Goal: Task Accomplishment & Management: Manage account settings

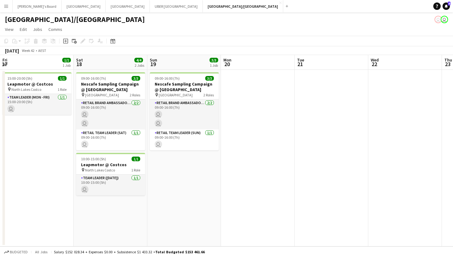
scroll to position [0, 176]
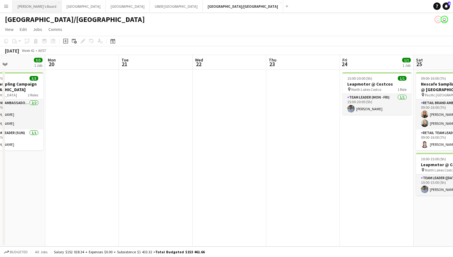
click at [31, 7] on button "Tennille's Board Close" at bounding box center [37, 6] width 49 height 12
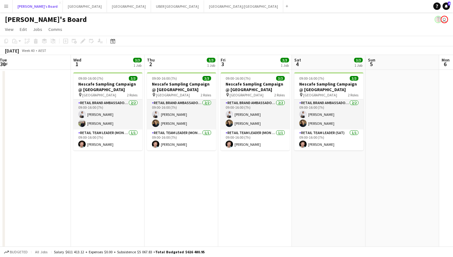
scroll to position [0, 224]
click at [283, 9] on div "Add" at bounding box center [286, 6] width 7 height 12
click at [286, 5] on app-icon "Add" at bounding box center [287, 6] width 2 height 2
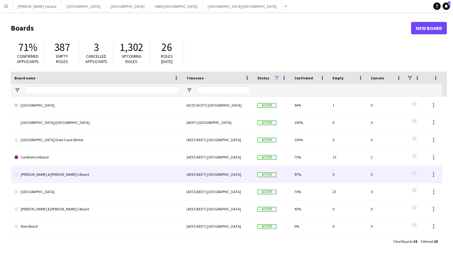
click at [47, 176] on link "[PERSON_NAME] & [PERSON_NAME]'s Board" at bounding box center [96, 174] width 165 height 17
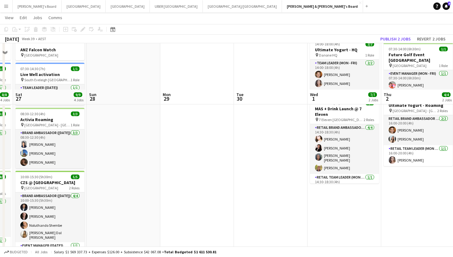
scroll to position [30, 0]
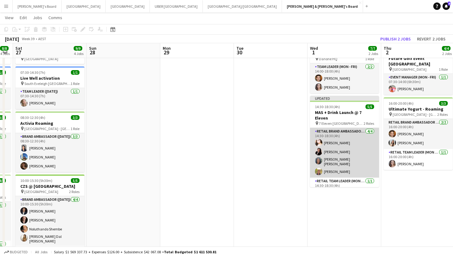
click at [340, 154] on app-card-role "RETAIL Brand Ambassador (Mon - Fri) [DATE] 14:30-18:30 (4h) [PERSON_NAME] [PERS…" at bounding box center [344, 153] width 69 height 50
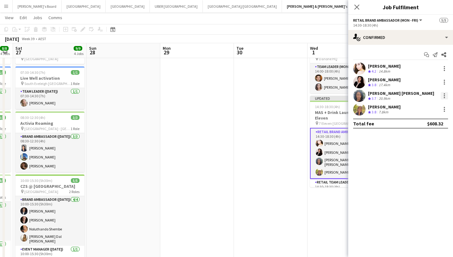
click at [444, 93] on div at bounding box center [444, 93] width 1 height 1
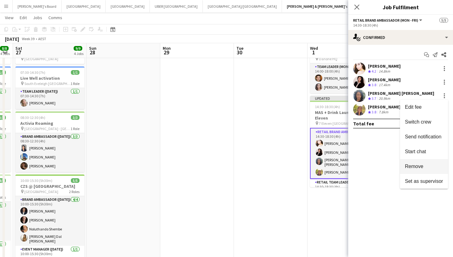
click at [410, 167] on span "Remove" at bounding box center [414, 165] width 19 height 5
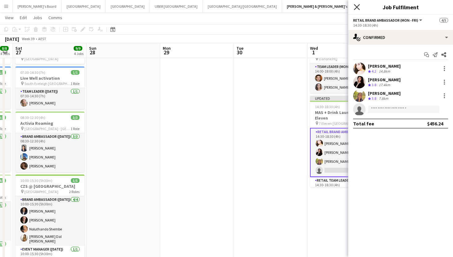
click at [356, 5] on icon "Close pop-in" at bounding box center [357, 7] width 6 height 6
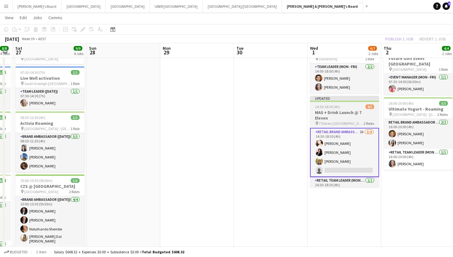
click at [348, 104] on div "14:30-18:30 (4h) 4/5" at bounding box center [344, 106] width 69 height 5
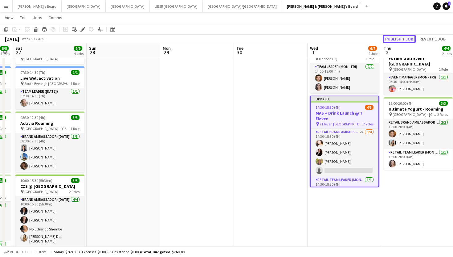
click at [402, 39] on button "Publish 1 job" at bounding box center [399, 39] width 33 height 8
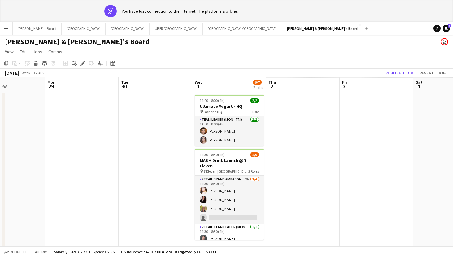
scroll to position [0, 250]
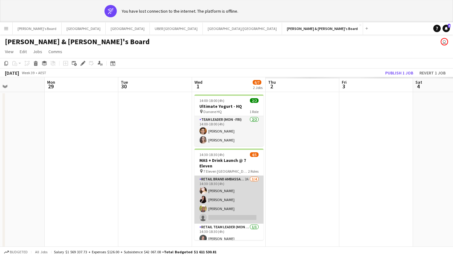
click at [222, 212] on app-card-role "RETAIL Brand Ambassador (Mon - Fri) 2A [DATE] 14:30-18:30 (4h) [PERSON_NAME] [P…" at bounding box center [229, 199] width 69 height 48
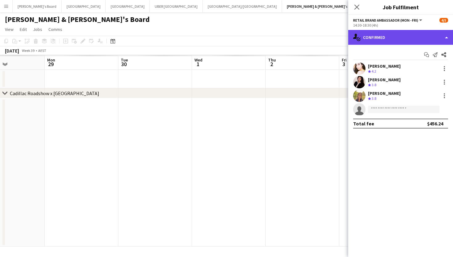
click at [387, 33] on div "single-neutral-actions-check-2 Confirmed" at bounding box center [400, 37] width 105 height 15
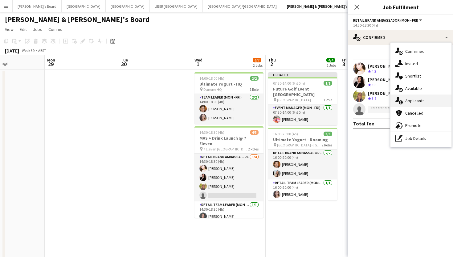
click at [427, 104] on div "single-neutral-actions-information Applicants" at bounding box center [421, 100] width 61 height 12
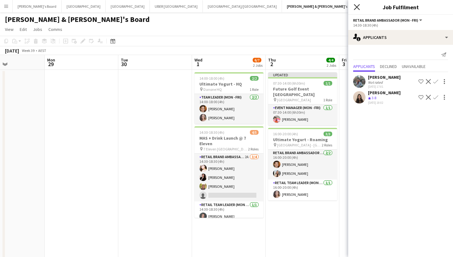
click at [356, 7] on icon "Close pop-in" at bounding box center [357, 7] width 6 height 6
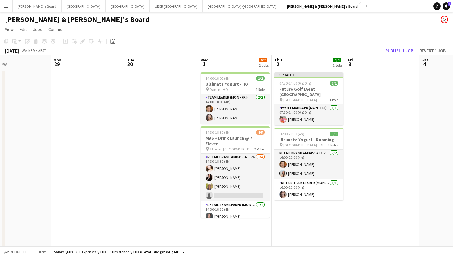
scroll to position [0, 244]
click at [7, 7] on app-icon "Menu" at bounding box center [6, 6] width 5 height 5
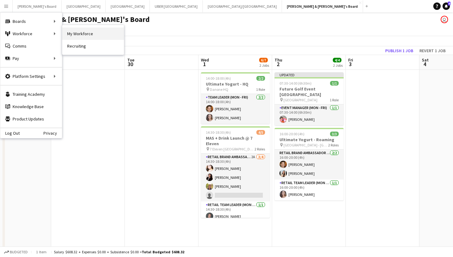
click at [93, 30] on link "My Workforce" at bounding box center [93, 33] width 62 height 12
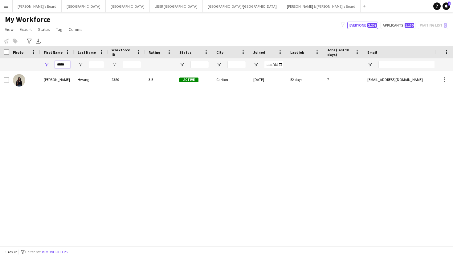
click at [69, 65] on input "*****" at bounding box center [62, 64] width 15 height 7
drag, startPoint x: 69, startPoint y: 65, endPoint x: 56, endPoint y: 65, distance: 13.9
click at [56, 65] on input "*****" at bounding box center [62, 64] width 15 height 7
type input "*****"
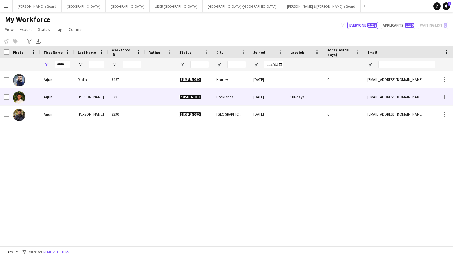
click at [52, 98] on div "Arjun" at bounding box center [57, 96] width 34 height 17
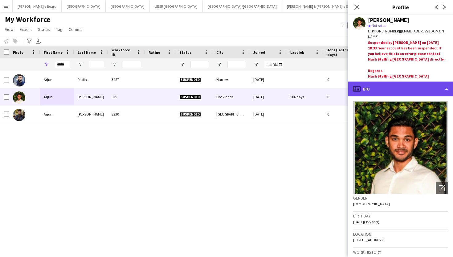
click at [401, 82] on div "profile Bio" at bounding box center [400, 88] width 105 height 15
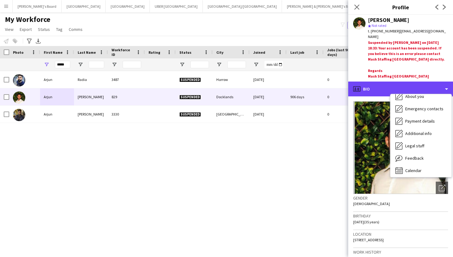
scroll to position [46, 0]
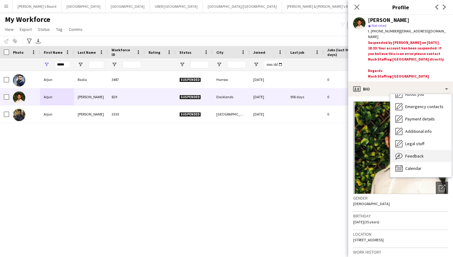
click at [409, 153] on span "Feedback" at bounding box center [414, 156] width 19 height 6
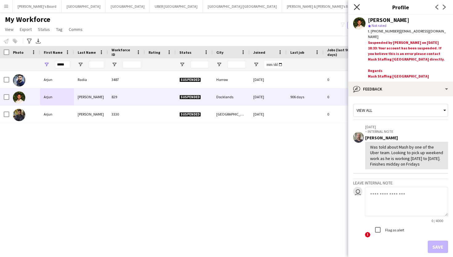
click at [356, 6] on icon "Close pop-in" at bounding box center [357, 7] width 6 height 6
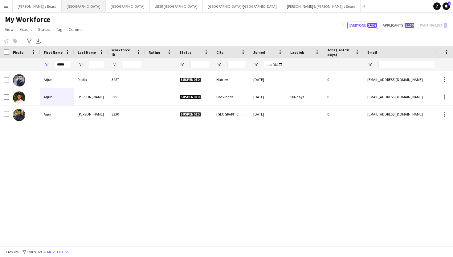
click at [62, 7] on button "Melbourne Close" at bounding box center [84, 6] width 44 height 12
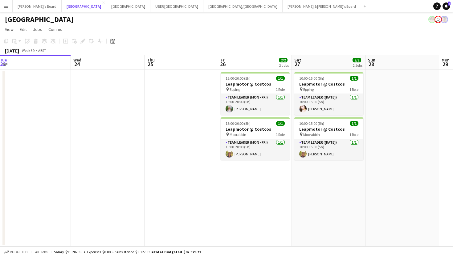
scroll to position [0, 243]
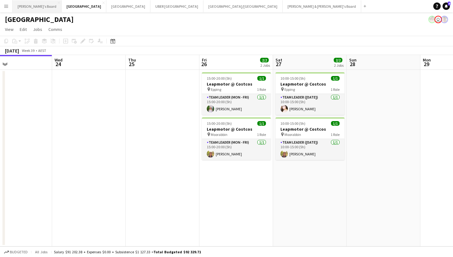
click at [35, 7] on button "Tennille's Board Close" at bounding box center [37, 6] width 49 height 12
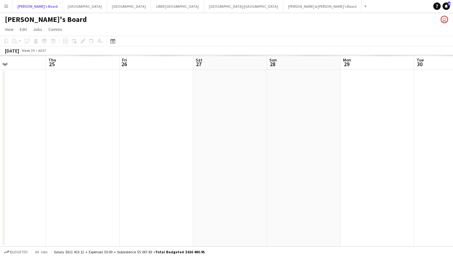
scroll to position [0, 184]
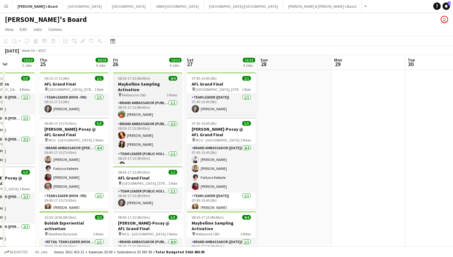
click at [156, 92] on div "pin Melbourne CBD 3 Roles" at bounding box center [147, 94] width 69 height 5
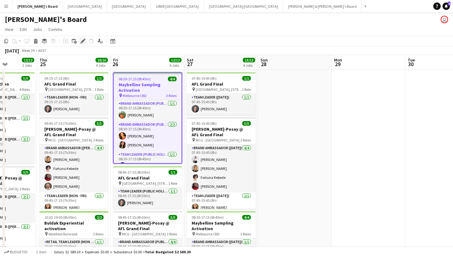
click at [81, 41] on icon "Edit" at bounding box center [82, 41] width 5 height 5
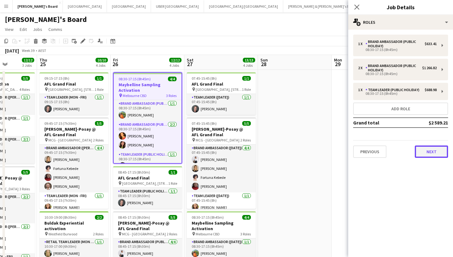
click at [425, 149] on button "Next" at bounding box center [431, 151] width 33 height 12
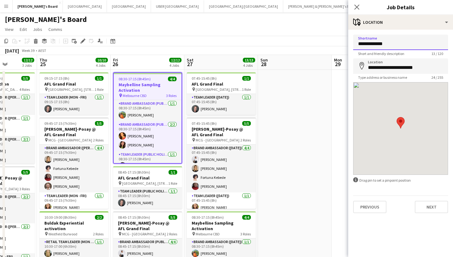
drag, startPoint x: 397, startPoint y: 43, endPoint x: 334, endPoint y: 43, distance: 63.8
click at [334, 43] on body "Menu Boards Boards Boards All jobs Status Workforce Workforce My Workforce Recr…" at bounding box center [226, 203] width 453 height 406
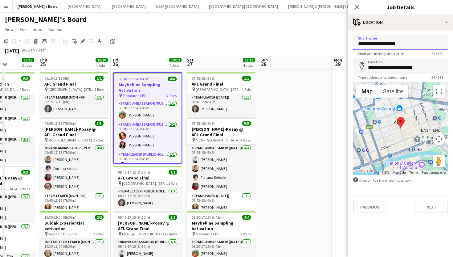
type input "**********"
drag, startPoint x: 432, startPoint y: 70, endPoint x: 344, endPoint y: 70, distance: 87.9
click at [344, 70] on body "Menu Boards Boards Boards All jobs Status Workforce Workforce My Workforce Recr…" at bounding box center [226, 203] width 453 height 406
type input "**********"
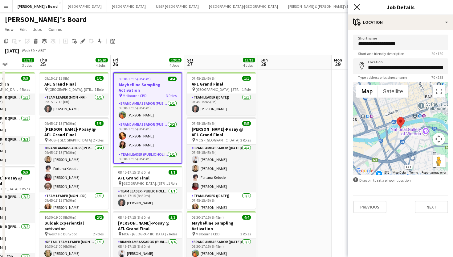
click at [357, 7] on icon at bounding box center [357, 7] width 6 height 6
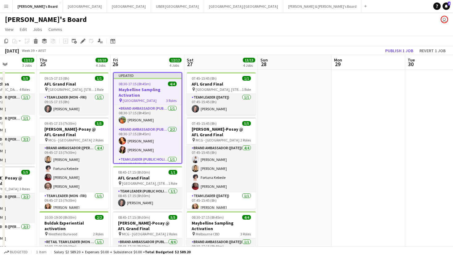
click at [157, 87] on h3 "Maybelline Sampling Activation" at bounding box center [148, 92] width 68 height 11
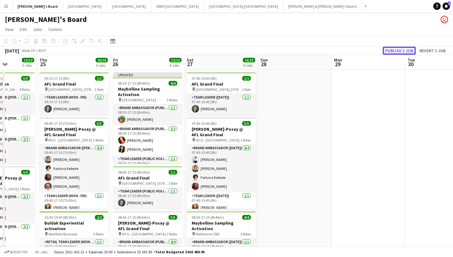
click at [397, 52] on button "Publish 1 job" at bounding box center [399, 51] width 33 height 8
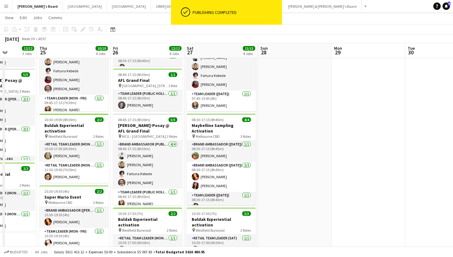
scroll to position [104, 0]
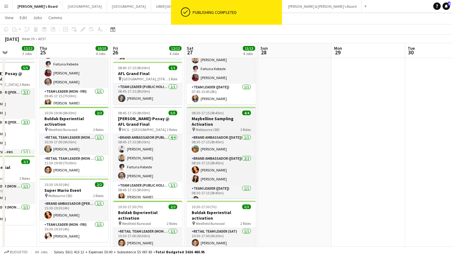
click at [234, 112] on div "08:30-17:15 (8h45m) 4/4" at bounding box center [221, 112] width 69 height 5
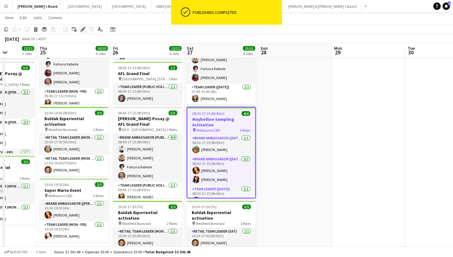
click at [84, 29] on icon at bounding box center [82, 29] width 3 height 3
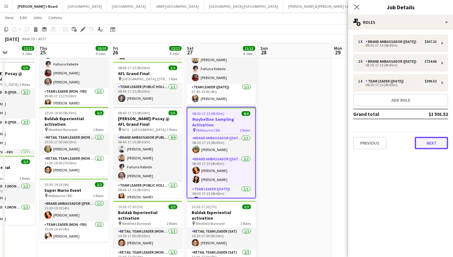
click at [432, 143] on button "Next" at bounding box center [431, 143] width 33 height 12
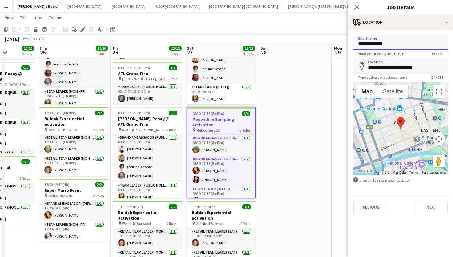
drag, startPoint x: 405, startPoint y: 43, endPoint x: 324, endPoint y: 44, distance: 80.5
click at [324, 44] on body "Menu Boards Boards Boards All jobs Status Workforce Workforce My Workforce Recr…" at bounding box center [226, 99] width 453 height 406
type input "**********"
drag, startPoint x: 421, startPoint y: 70, endPoint x: 352, endPoint y: 70, distance: 69.7
click at [352, 70] on form "**********" at bounding box center [400, 124] width 105 height 178
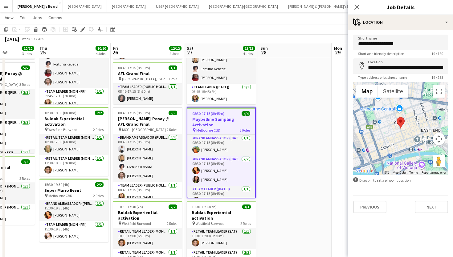
type input "**********"
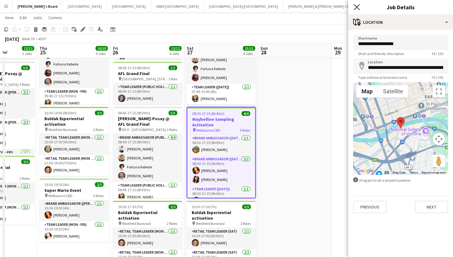
click at [354, 6] on icon "Close pop-in" at bounding box center [357, 7] width 6 height 6
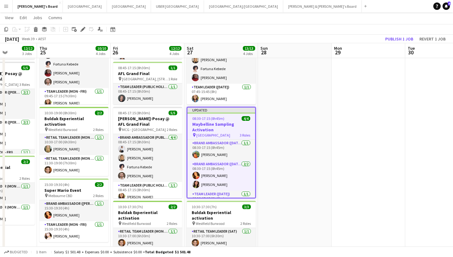
click at [214, 120] on span "08:30-17:15 (8h45m)" at bounding box center [208, 118] width 32 height 5
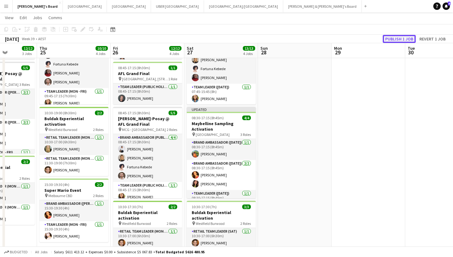
click at [397, 41] on button "Publish 1 job" at bounding box center [399, 39] width 33 height 8
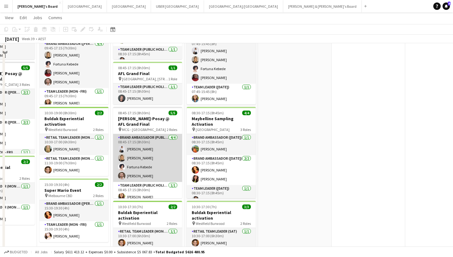
scroll to position [0, 0]
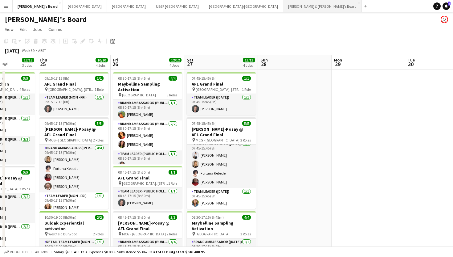
click at [283, 6] on button "[PERSON_NAME] & [PERSON_NAME]'s Board Close" at bounding box center [322, 6] width 79 height 12
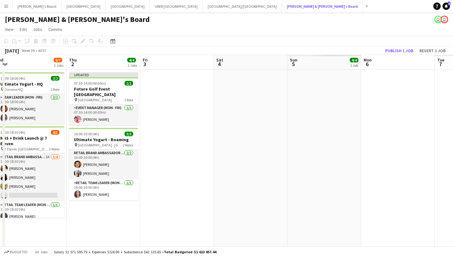
scroll to position [0, 160]
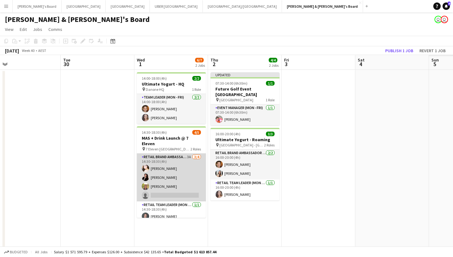
click at [158, 189] on app-card-role "RETAIL Brand Ambassador (Mon - Fri) 3A [DATE] 14:30-18:30 (4h) [PERSON_NAME] [P…" at bounding box center [171, 177] width 69 height 48
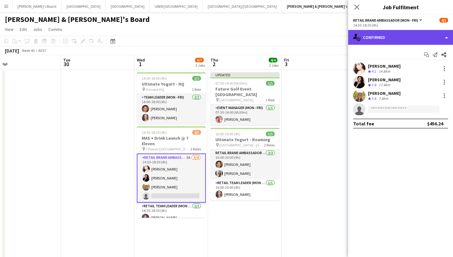
click at [397, 33] on div "single-neutral-actions-check-2 Confirmed" at bounding box center [400, 37] width 105 height 15
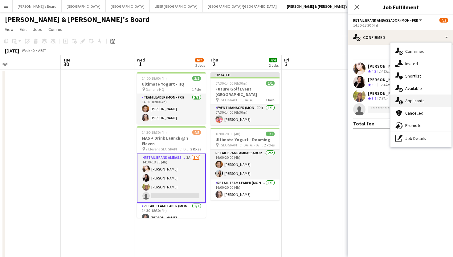
click at [411, 100] on span "Applicants" at bounding box center [414, 101] width 19 height 6
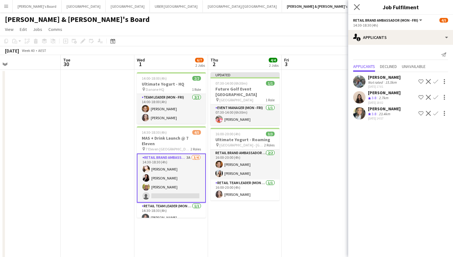
click at [356, 10] on icon "Close pop-in" at bounding box center [357, 7] width 6 height 6
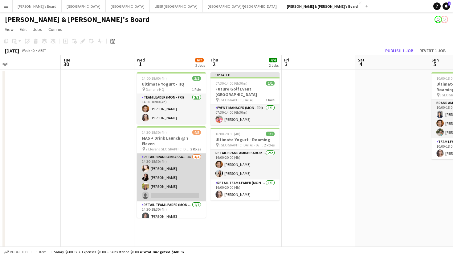
click at [173, 189] on app-card-role "RETAIL Brand Ambassador (Mon - Fri) 3A [DATE] 14:30-18:30 (4h) [PERSON_NAME] [P…" at bounding box center [171, 177] width 69 height 48
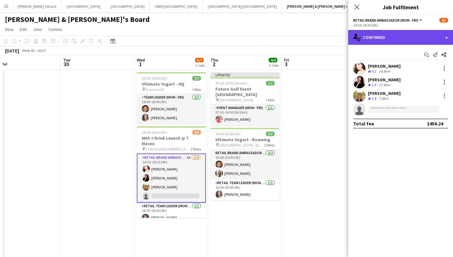
click at [383, 39] on div "single-neutral-actions-check-2 Confirmed" at bounding box center [400, 37] width 105 height 15
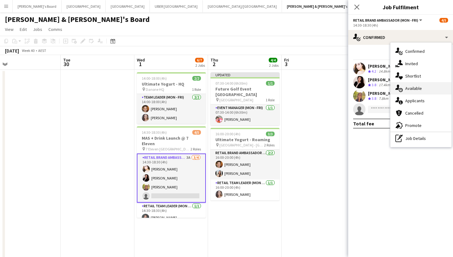
click at [403, 88] on div "single-neutral-actions-upload Available" at bounding box center [421, 88] width 61 height 12
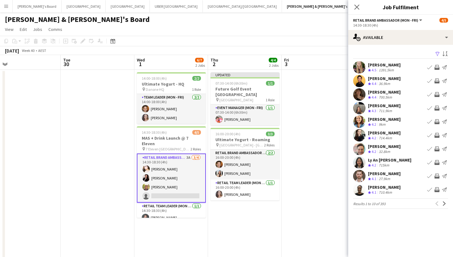
click at [436, 55] on app-icon "Filter" at bounding box center [437, 54] width 5 height 6
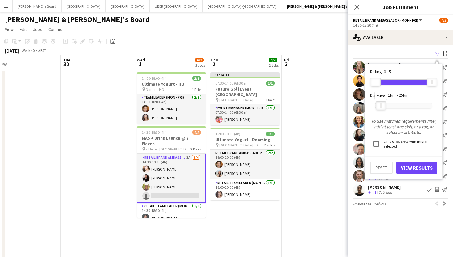
drag, startPoint x: 429, startPoint y: 104, endPoint x: 378, endPoint y: 105, distance: 51.2
click at [378, 105] on div at bounding box center [381, 105] width 10 height 8
click at [411, 169] on button "View Results" at bounding box center [417, 167] width 41 height 12
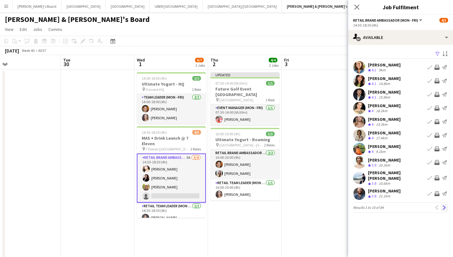
click at [443, 209] on app-icon "Next" at bounding box center [444, 207] width 4 height 4
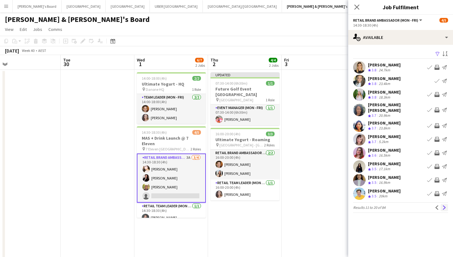
click at [445, 205] on app-icon "Next" at bounding box center [444, 207] width 4 height 4
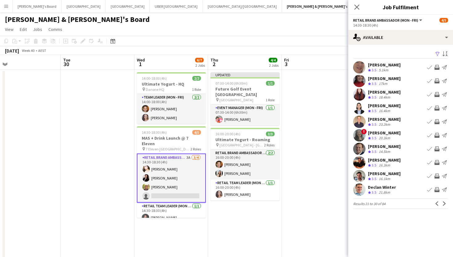
click at [445, 203] on app-icon "Next" at bounding box center [444, 203] width 4 height 4
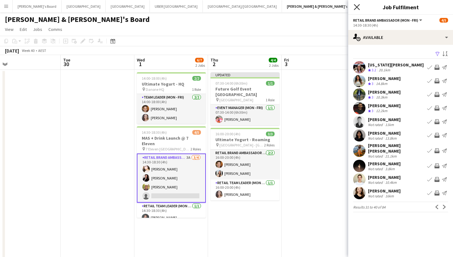
click at [356, 6] on icon "Close pop-in" at bounding box center [357, 7] width 6 height 6
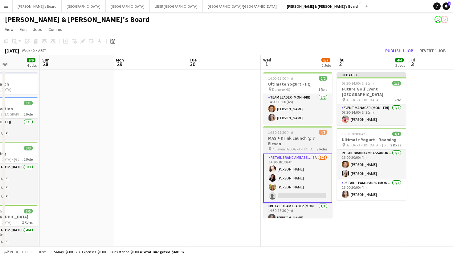
scroll to position [0, 184]
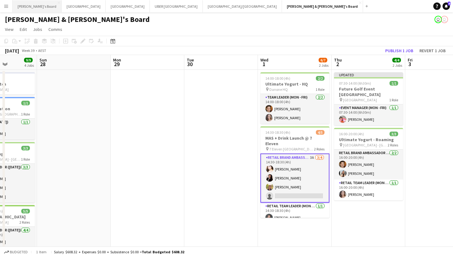
click at [27, 7] on button "Tennille's Board Close" at bounding box center [37, 6] width 49 height 12
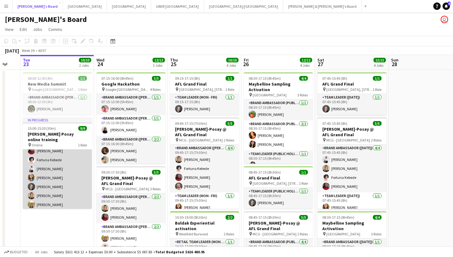
scroll to position [28, 0]
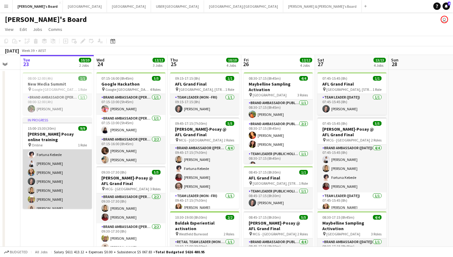
click at [56, 194] on app-card-role "Brand Ambassador ([PERSON_NAME]) [DATE] 15:00-15:30 (30m) [PERSON_NAME] [PERSON…" at bounding box center [57, 167] width 69 height 93
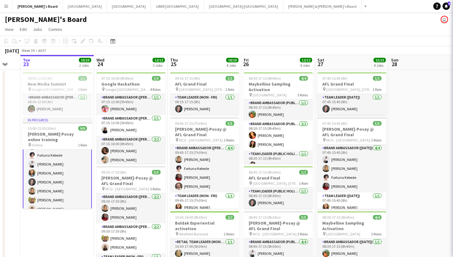
scroll to position [28, 0]
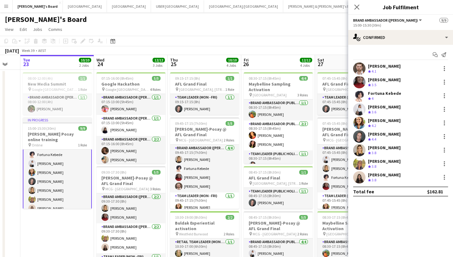
click at [376, 160] on div "[PERSON_NAME]" at bounding box center [384, 161] width 33 height 6
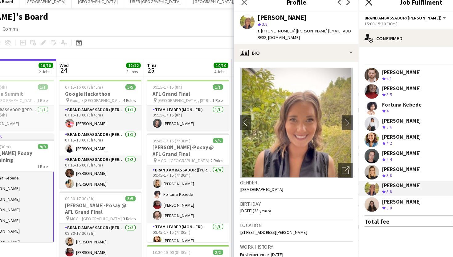
click at [357, 8] on icon "Close pop-in" at bounding box center [357, 7] width 6 height 6
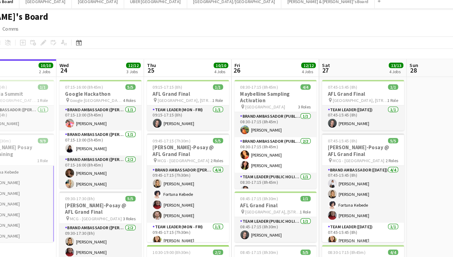
scroll to position [24, 0]
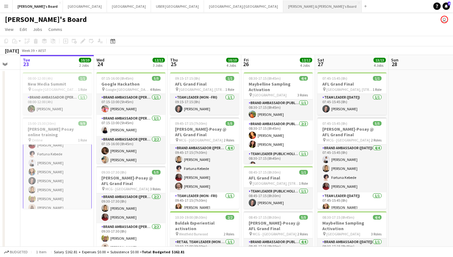
click at [283, 2] on button "[PERSON_NAME] & [PERSON_NAME]'s Board Close" at bounding box center [322, 6] width 79 height 12
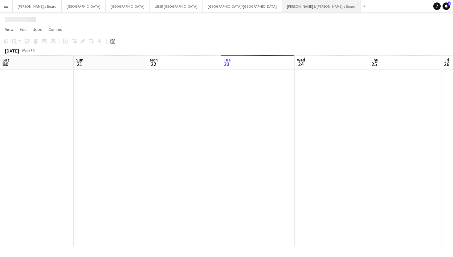
scroll to position [0, 147]
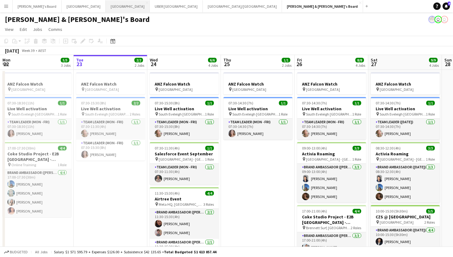
click at [106, 5] on button "Sydney Close" at bounding box center [128, 6] width 44 height 12
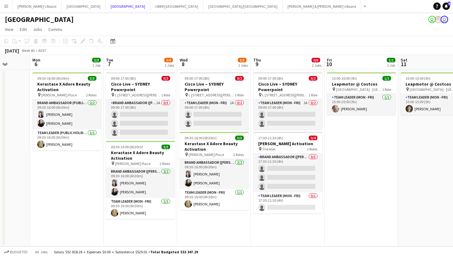
scroll to position [0, 266]
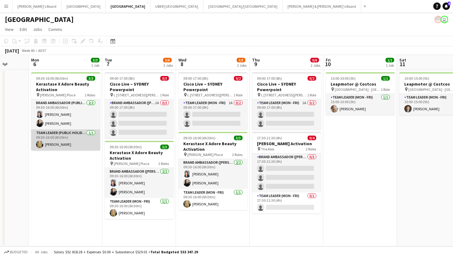
click at [56, 145] on app-card-role "Team Leader (Public Holiday) [DATE] 09:30-16:00 (6h30m) [PERSON_NAME]" at bounding box center [65, 139] width 69 height 21
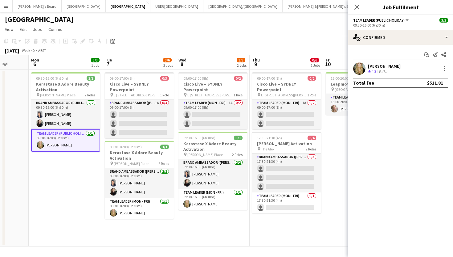
click at [380, 66] on div "[PERSON_NAME]" at bounding box center [384, 66] width 33 height 6
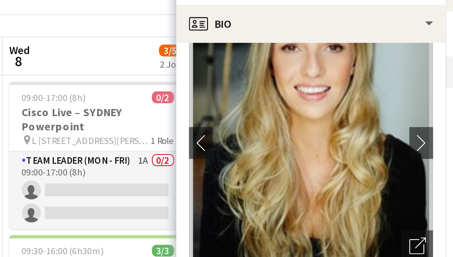
scroll to position [0, 0]
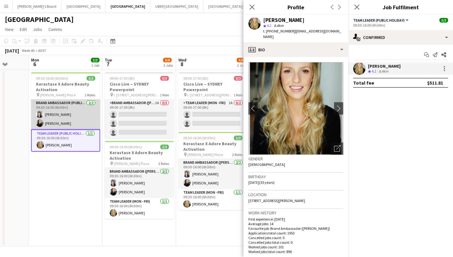
click at [70, 118] on app-card-role "Brand Ambassador (Public Holiday) [DATE] 09:30-16:00 (6h30m) [PERSON_NAME] [PER…" at bounding box center [65, 114] width 69 height 30
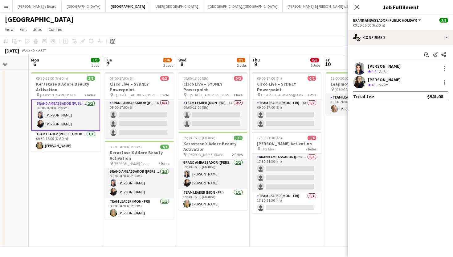
click at [384, 67] on div "[PERSON_NAME]" at bounding box center [384, 66] width 33 height 6
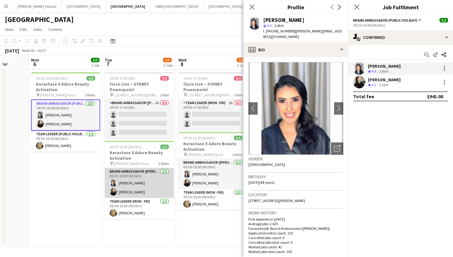
click at [139, 187] on app-card-role "Brand Ambassador (Mon - Fri) [DATE] 09:30-16:00 (6h30m) [PERSON_NAME] [PERSON_N…" at bounding box center [139, 183] width 69 height 30
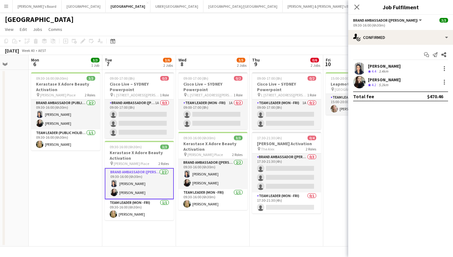
click at [386, 78] on div "[PERSON_NAME]" at bounding box center [384, 80] width 33 height 6
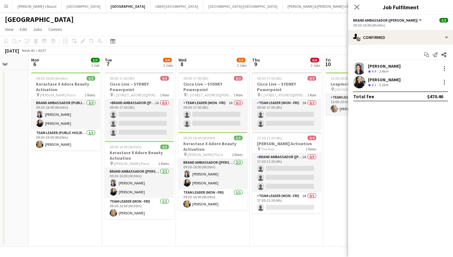
click at [389, 82] on div "[PERSON_NAME]" at bounding box center [384, 80] width 33 height 6
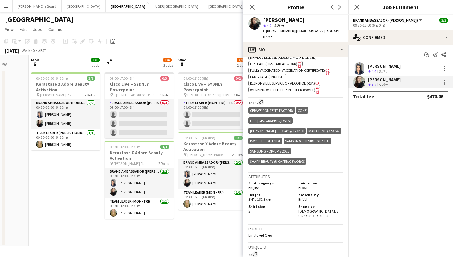
scroll to position [355, 0]
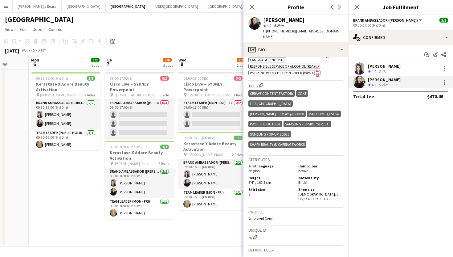
click at [383, 64] on div "[PERSON_NAME]" at bounding box center [384, 66] width 33 height 6
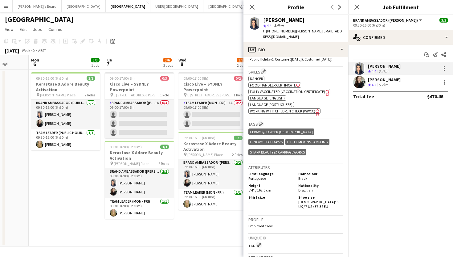
scroll to position [236, 0]
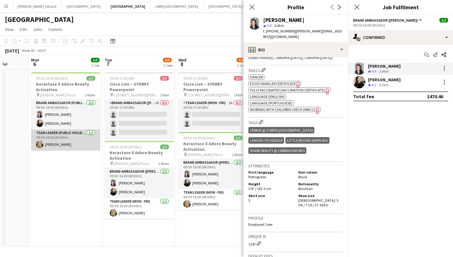
click at [54, 144] on app-card-role "Team Leader (Public Holiday) [DATE] 09:30-16:00 (6h30m) [PERSON_NAME]" at bounding box center [65, 139] width 69 height 21
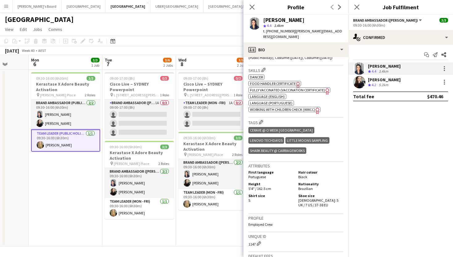
click at [57, 145] on app-card-role "Team Leader (Public Holiday) [DATE] 09:30-16:00 (6h30m) [PERSON_NAME]" at bounding box center [65, 140] width 69 height 22
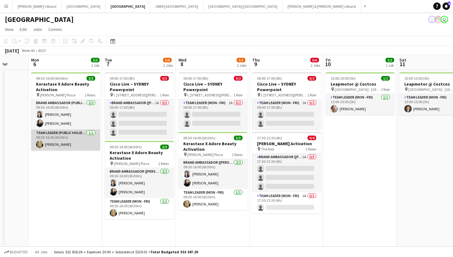
click at [57, 145] on app-card-role "Team Leader (Public Holiday) [DATE] 09:30-16:00 (6h30m) [PERSON_NAME]" at bounding box center [65, 139] width 69 height 21
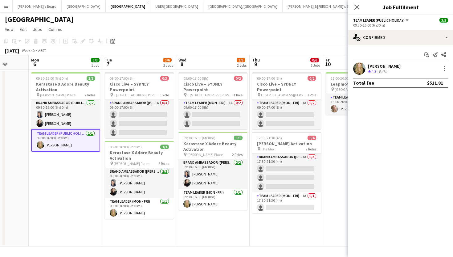
click at [384, 67] on div "[PERSON_NAME]" at bounding box center [384, 66] width 33 height 6
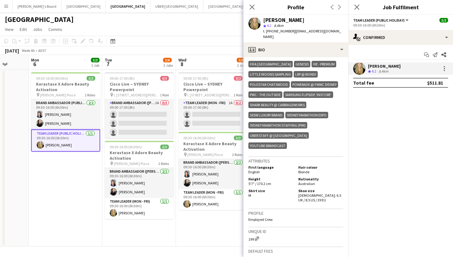
scroll to position [310, 0]
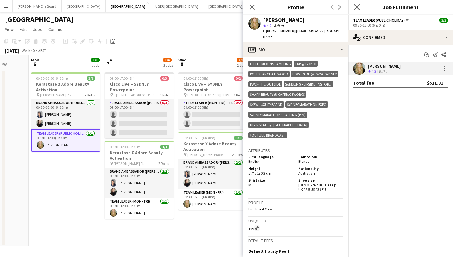
click at [357, 4] on app-icon "Close pop-in" at bounding box center [357, 7] width 9 height 9
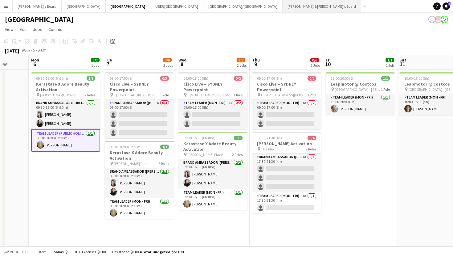
click at [283, 7] on button "[PERSON_NAME] & [PERSON_NAME]'s Board Close" at bounding box center [322, 6] width 79 height 12
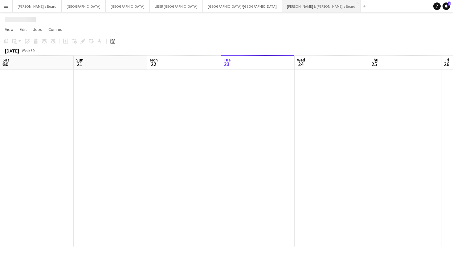
scroll to position [0, 147]
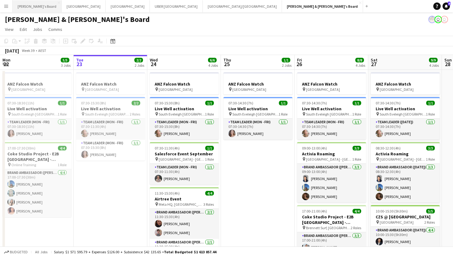
click at [33, 3] on button "Tennille's Board Close" at bounding box center [37, 6] width 49 height 12
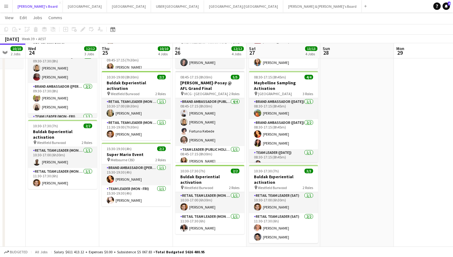
scroll to position [140, 0]
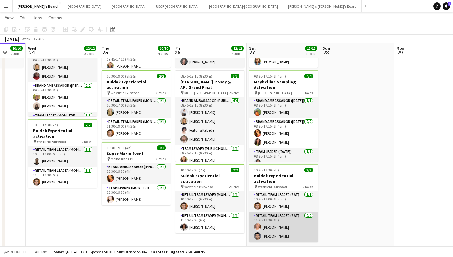
click at [276, 219] on app-card-role "RETAIL Team Leader (Sat) [DATE] 11:30-17:30 (6h) [PERSON_NAME] [PERSON_NAME]" at bounding box center [283, 227] width 69 height 30
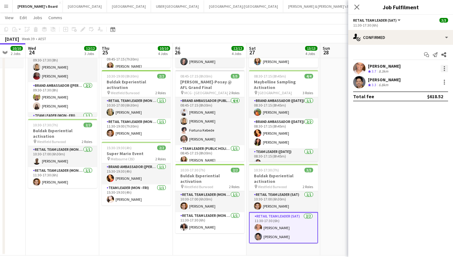
click at [444, 66] on div at bounding box center [444, 66] width 1 height 1
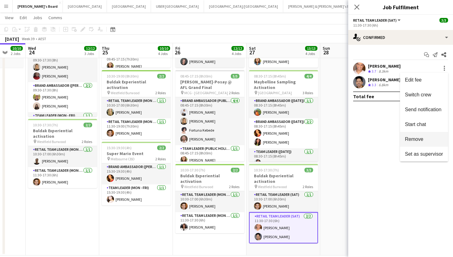
click at [406, 137] on span "Remove" at bounding box center [414, 138] width 19 height 5
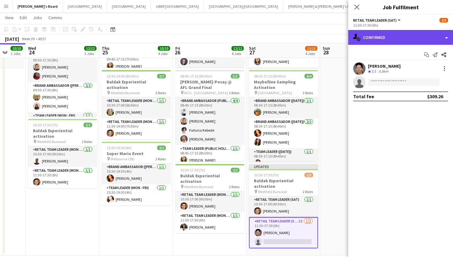
click at [385, 41] on div "single-neutral-actions-check-2 Confirmed" at bounding box center [400, 37] width 105 height 15
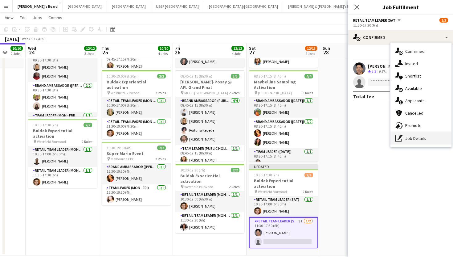
click at [407, 143] on div "pen-write Job Details" at bounding box center [421, 138] width 61 height 12
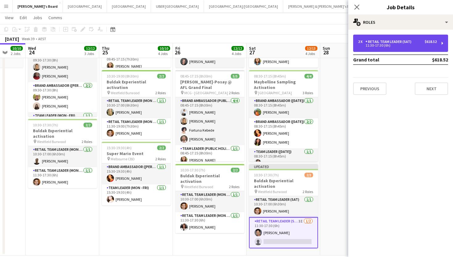
click at [399, 38] on div "2 x RETAIL Team Leader (Sat) $618.52 11:30-17:30 (6h)" at bounding box center [400, 43] width 95 height 17
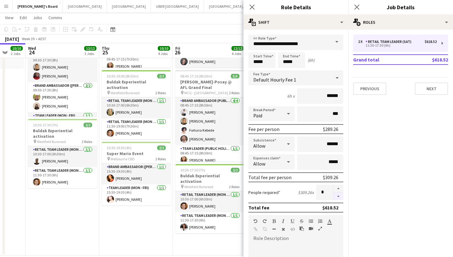
click at [340, 194] on button "button" at bounding box center [339, 196] width 10 height 8
type input "*"
click at [358, 6] on icon at bounding box center [357, 7] width 6 height 6
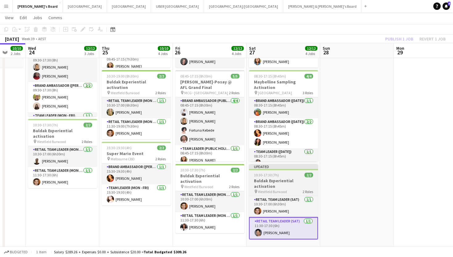
click at [288, 177] on app-job-card "Updated 10:30-17:30 (7h) 2/2 Buldak Experiential activation pin Westfield Burwo…" at bounding box center [283, 201] width 69 height 75
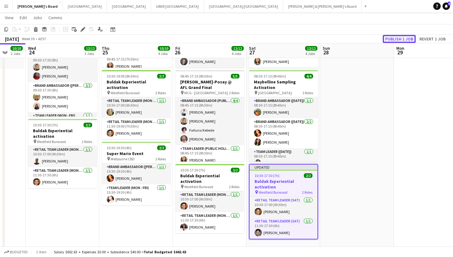
click at [394, 41] on button "Publish 1 job" at bounding box center [399, 39] width 33 height 8
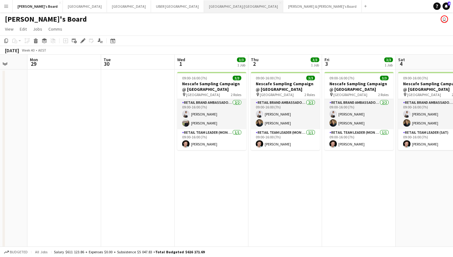
scroll to position [0, 190]
